Goal: Check status: Check status

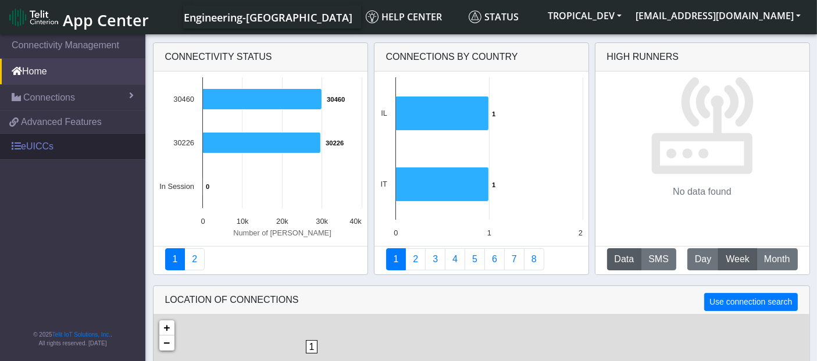
click at [37, 147] on link "eUICCs" at bounding box center [72, 147] width 145 height 26
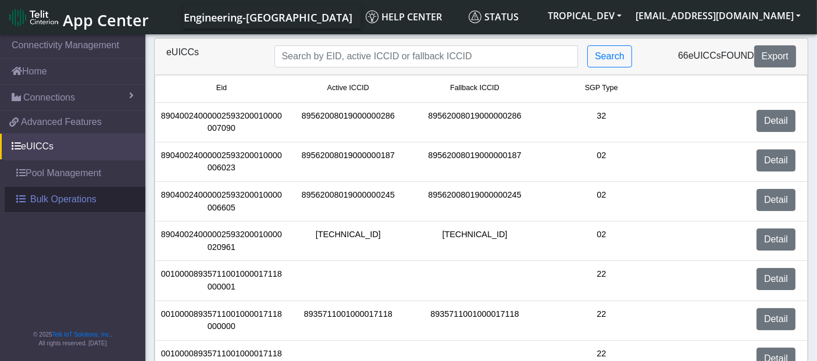
click at [48, 197] on span "Bulk Operations" at bounding box center [63, 199] width 66 height 14
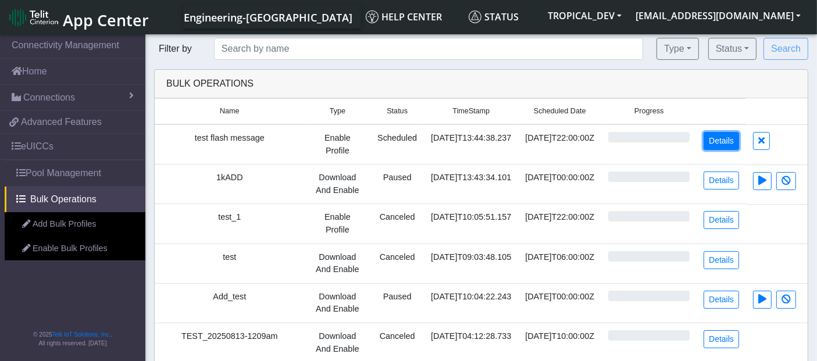
click at [730, 140] on link "Details" at bounding box center [721, 141] width 35 height 18
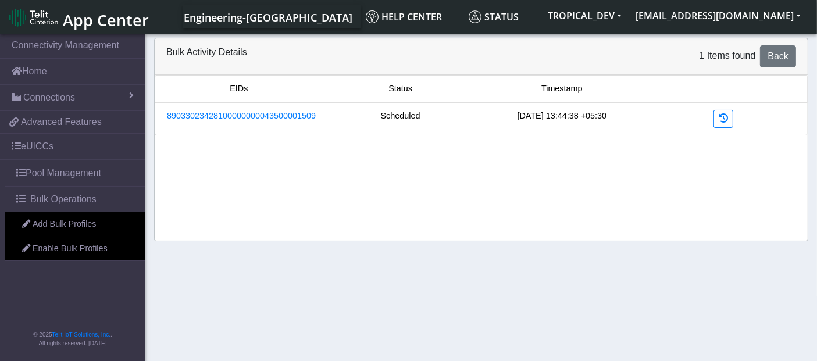
click at [392, 115] on div "Scheduled" at bounding box center [401, 119] width 162 height 18
click at [394, 115] on div "Scheduled" at bounding box center [401, 119] width 162 height 18
